Goal: Transaction & Acquisition: Purchase product/service

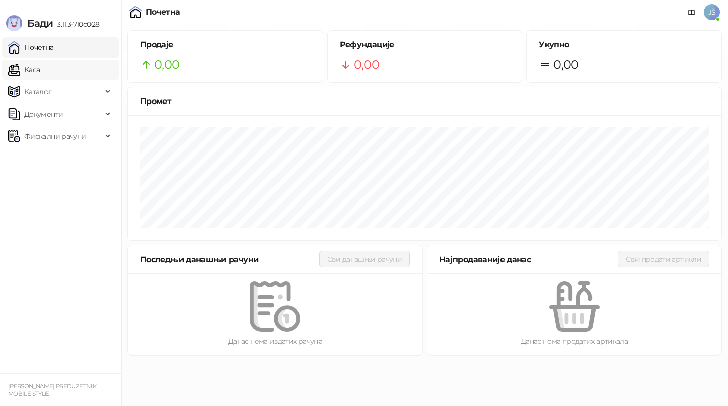
click at [40, 62] on link "Каса" at bounding box center [24, 70] width 32 height 20
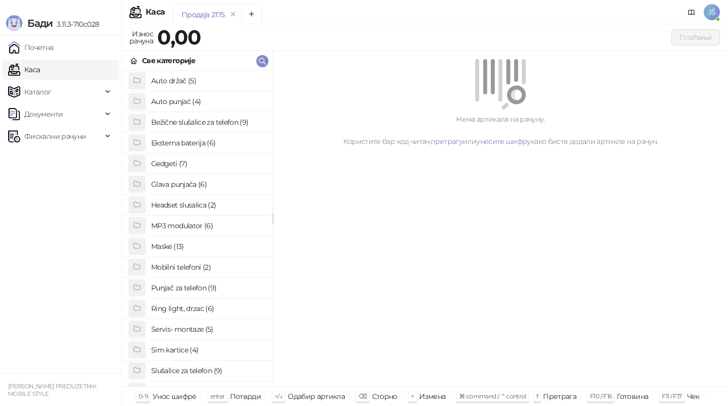
click at [191, 243] on h4 "Maske (13)" at bounding box center [207, 247] width 113 height 16
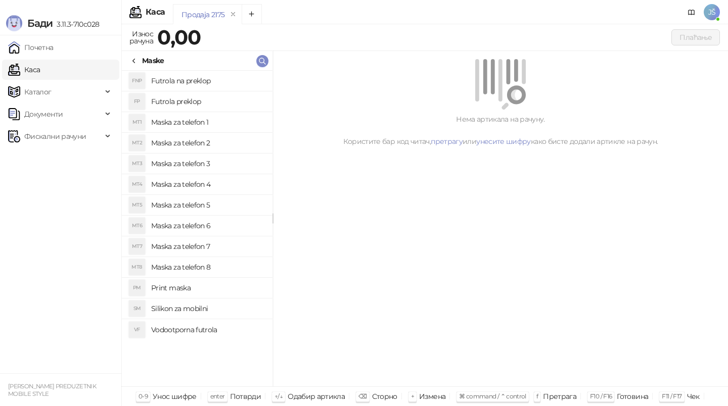
click at [225, 205] on h4 "Maska za telefon 5" at bounding box center [207, 205] width 113 height 16
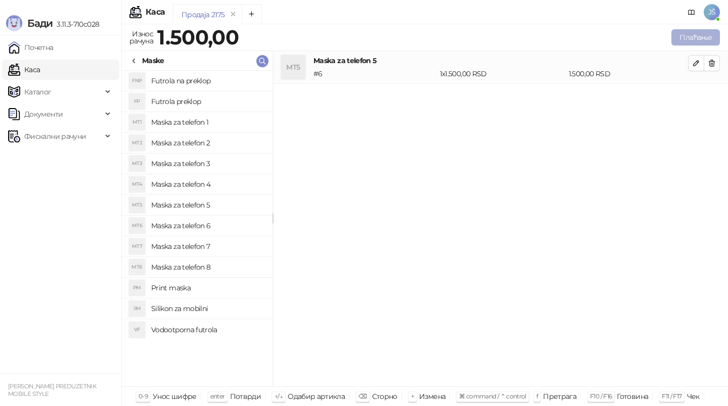
click at [700, 39] on button "Плаћање" at bounding box center [695, 37] width 49 height 16
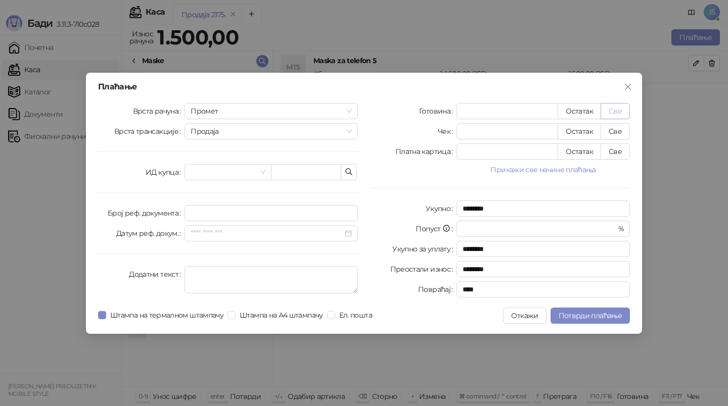
click at [618, 114] on button "Све" at bounding box center [615, 111] width 29 height 16
type input "****"
click at [610, 317] on span "Потврди плаћање" at bounding box center [590, 315] width 63 height 9
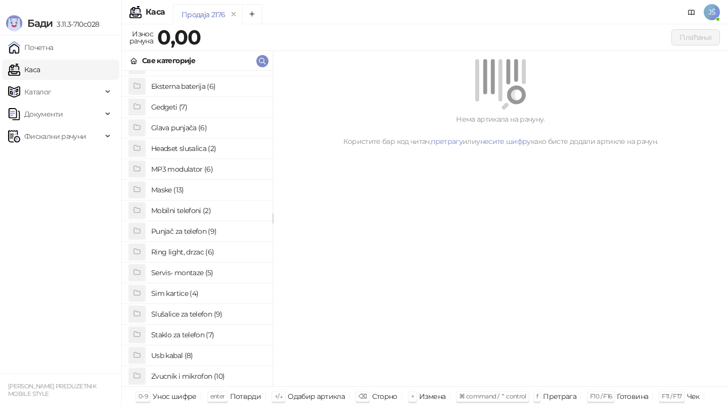
scroll to position [67, 0]
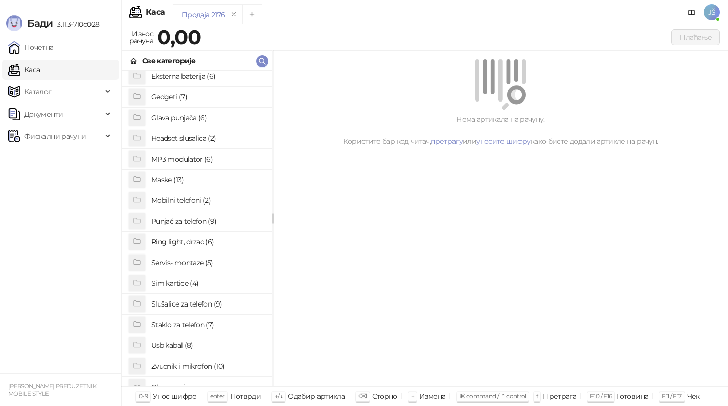
click at [176, 325] on h4 "Staklo za telefon (7)" at bounding box center [207, 325] width 113 height 16
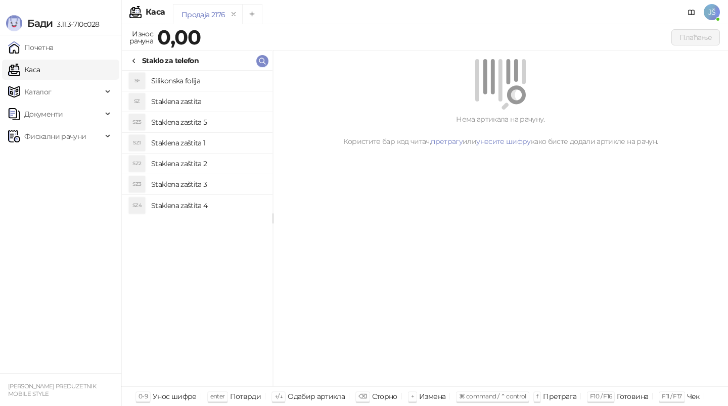
click at [206, 106] on h4 "Staklena zastita" at bounding box center [207, 102] width 113 height 16
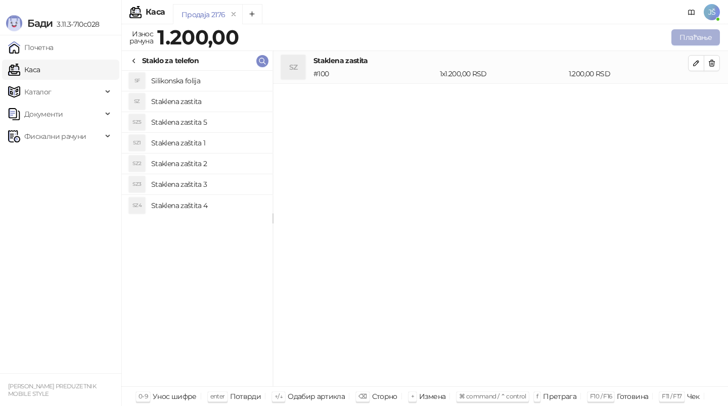
click at [708, 38] on button "Плаћање" at bounding box center [695, 37] width 49 height 16
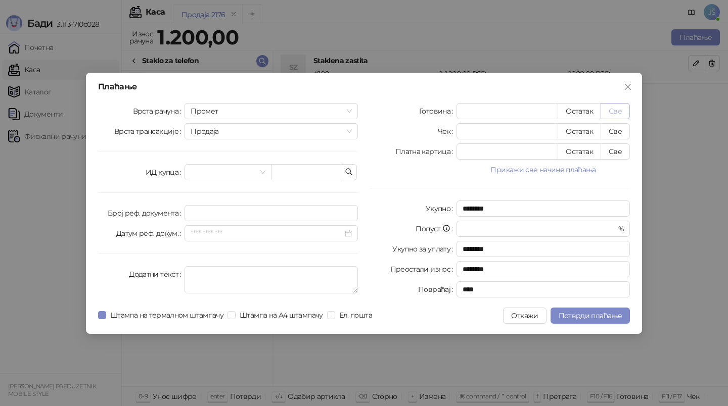
click at [616, 114] on button "Све" at bounding box center [615, 111] width 29 height 16
type input "****"
click at [595, 316] on span "Потврди плаћање" at bounding box center [590, 315] width 63 height 9
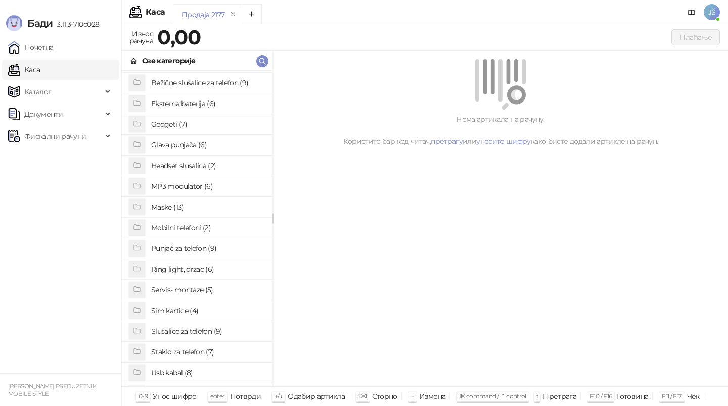
scroll to position [46, 0]
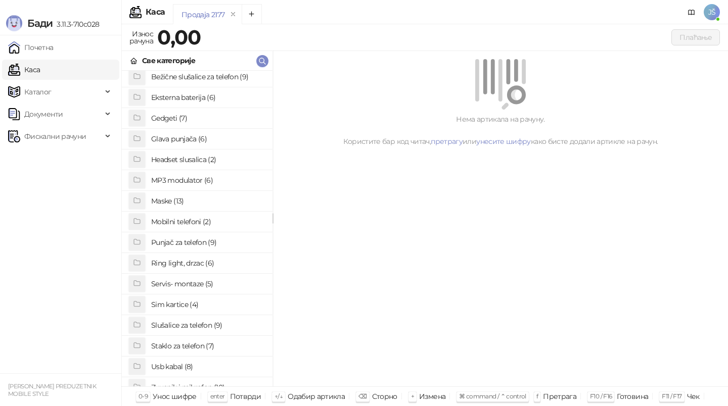
click at [199, 118] on h4 "Gedgeti (7)" at bounding box center [207, 118] width 113 height 16
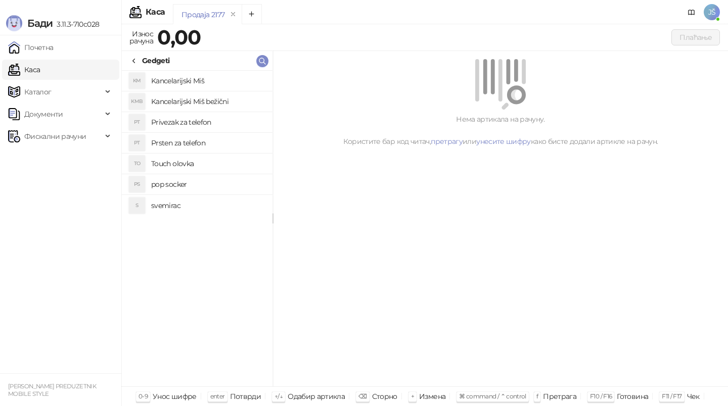
click at [199, 124] on h4 "Privezak za telefon" at bounding box center [207, 122] width 113 height 16
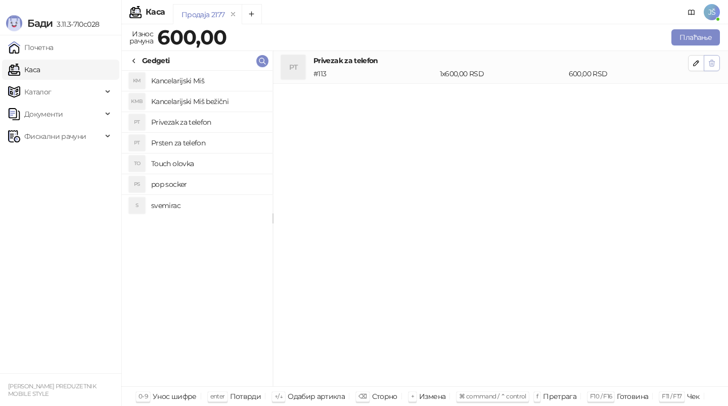
click at [715, 64] on icon "button" at bounding box center [712, 63] width 8 height 8
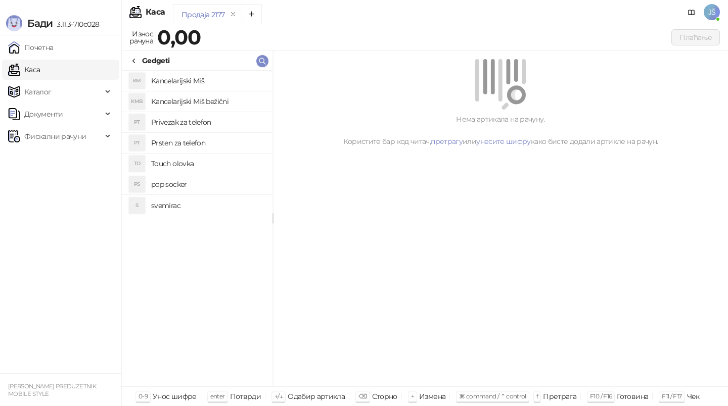
click at [130, 55] on div at bounding box center [134, 60] width 8 height 11
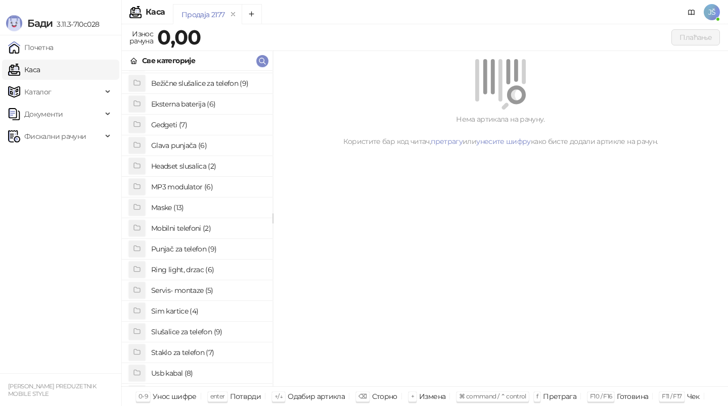
scroll to position [43, 0]
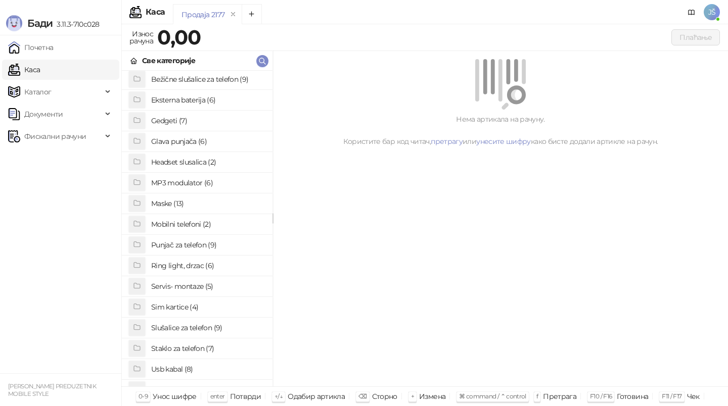
click at [188, 330] on h4 "Slušalice za telefon (9)" at bounding box center [207, 328] width 113 height 16
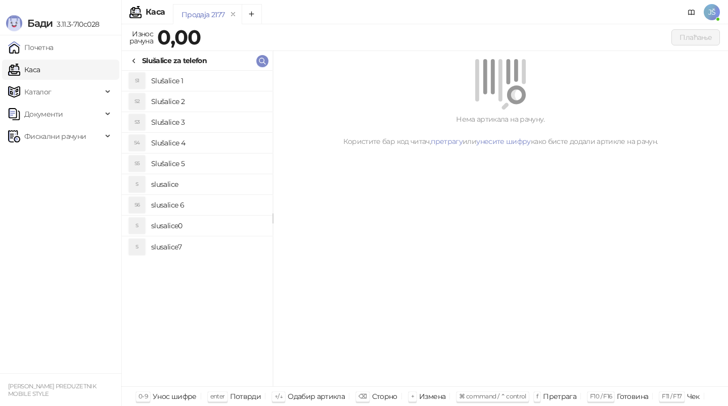
click at [207, 123] on h4 "Slušalice 3" at bounding box center [207, 122] width 113 height 16
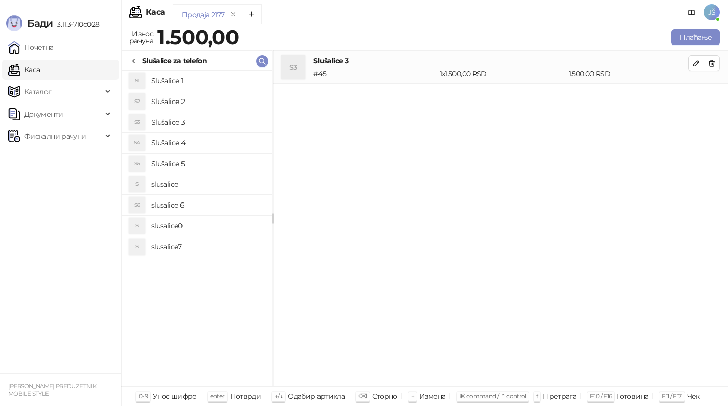
click at [218, 102] on h4 "Slušalice 2" at bounding box center [207, 102] width 113 height 16
click at [176, 246] on h4 "slusalice7" at bounding box center [207, 247] width 113 height 16
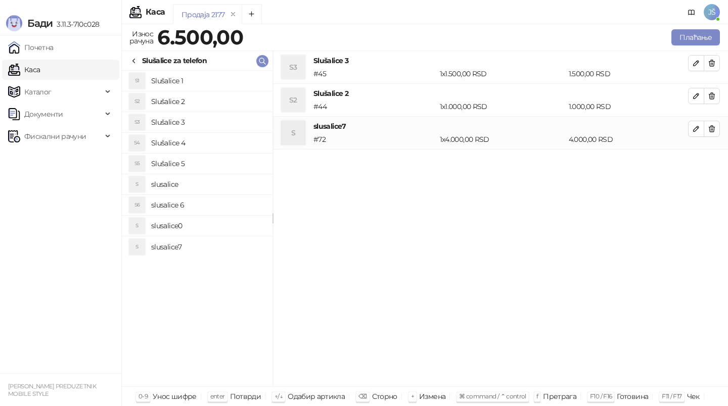
click at [179, 229] on h4 "slusalice0" at bounding box center [207, 226] width 113 height 16
click at [191, 192] on h4 "slusalice" at bounding box center [207, 184] width 113 height 16
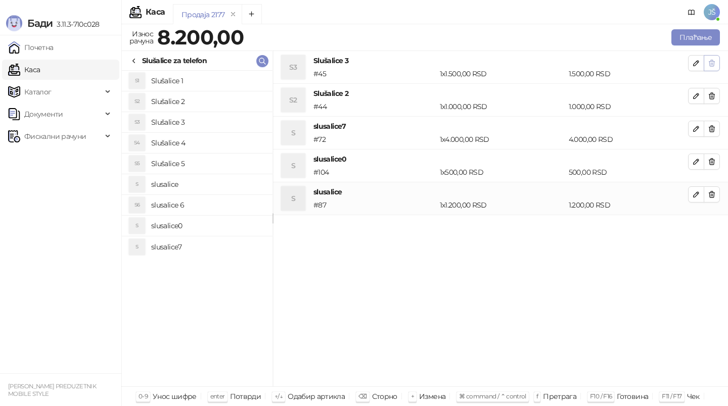
click at [716, 63] on button "button" at bounding box center [712, 63] width 16 height 16
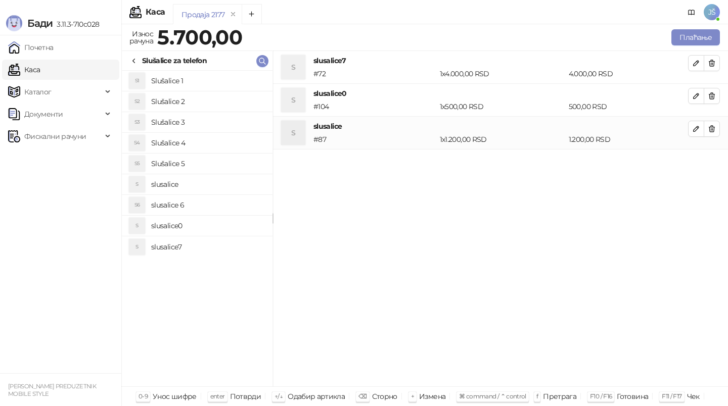
click at [716, 63] on button "button" at bounding box center [712, 63] width 16 height 16
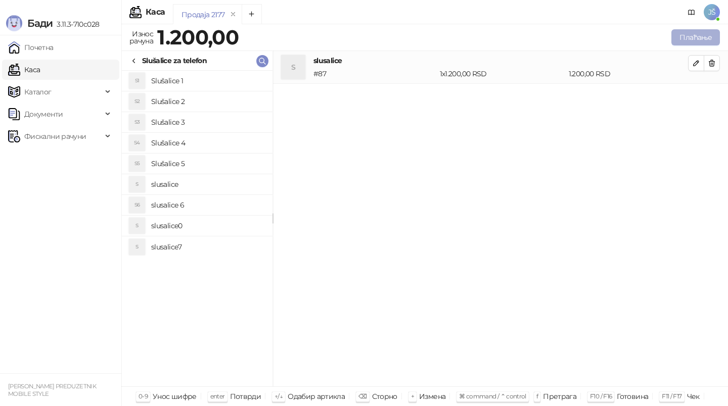
click at [684, 42] on button "Плаћање" at bounding box center [695, 37] width 49 height 16
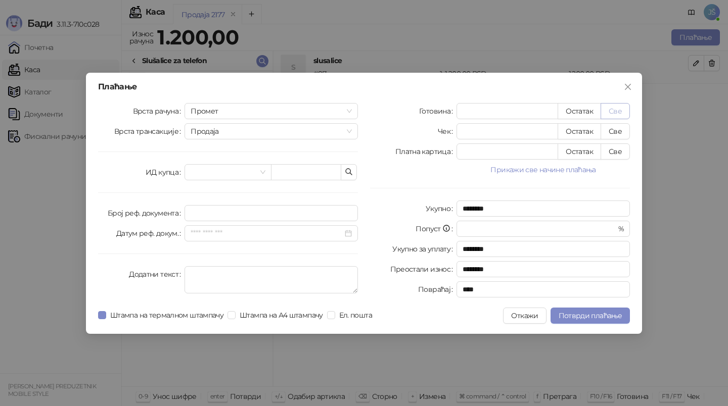
click at [622, 107] on button "Све" at bounding box center [615, 111] width 29 height 16
type input "****"
click at [614, 316] on span "Потврди плаћање" at bounding box center [590, 315] width 63 height 9
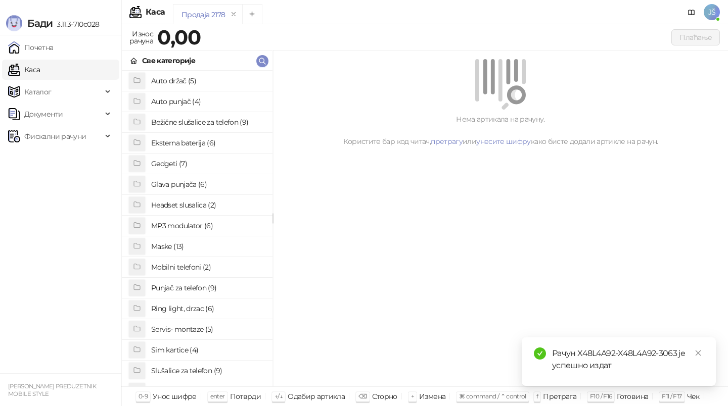
click at [698, 359] on div "Рачун X48L4A92-X48L4A92-3063 је успешно издат" at bounding box center [628, 360] width 152 height 24
click at [697, 357] on link "Close" at bounding box center [698, 353] width 11 height 11
